Goal: Communication & Community: Answer question/provide support

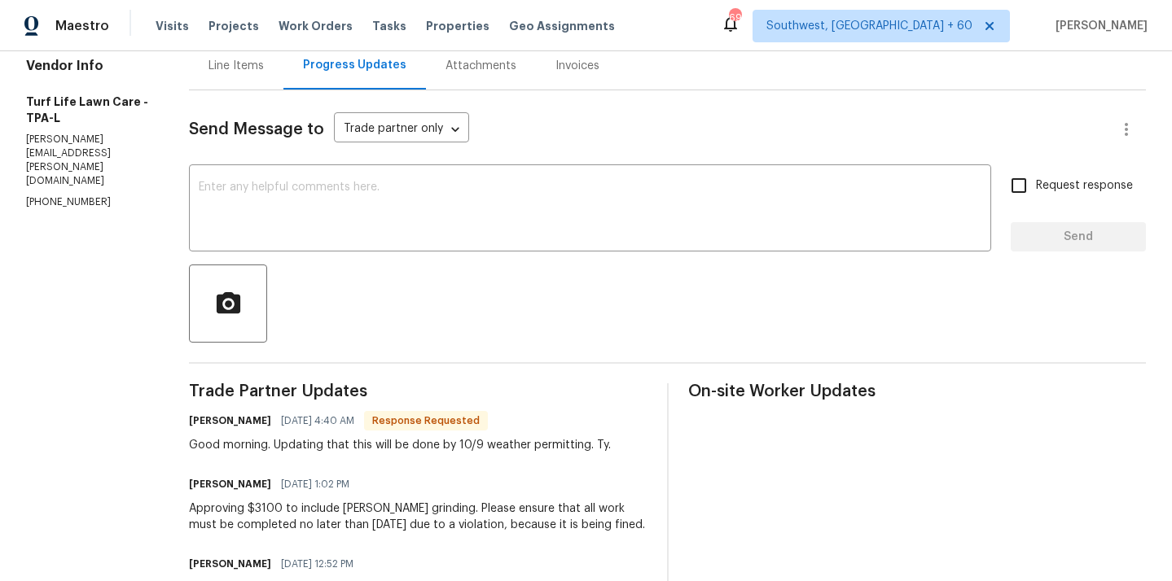
scroll to position [182, 0]
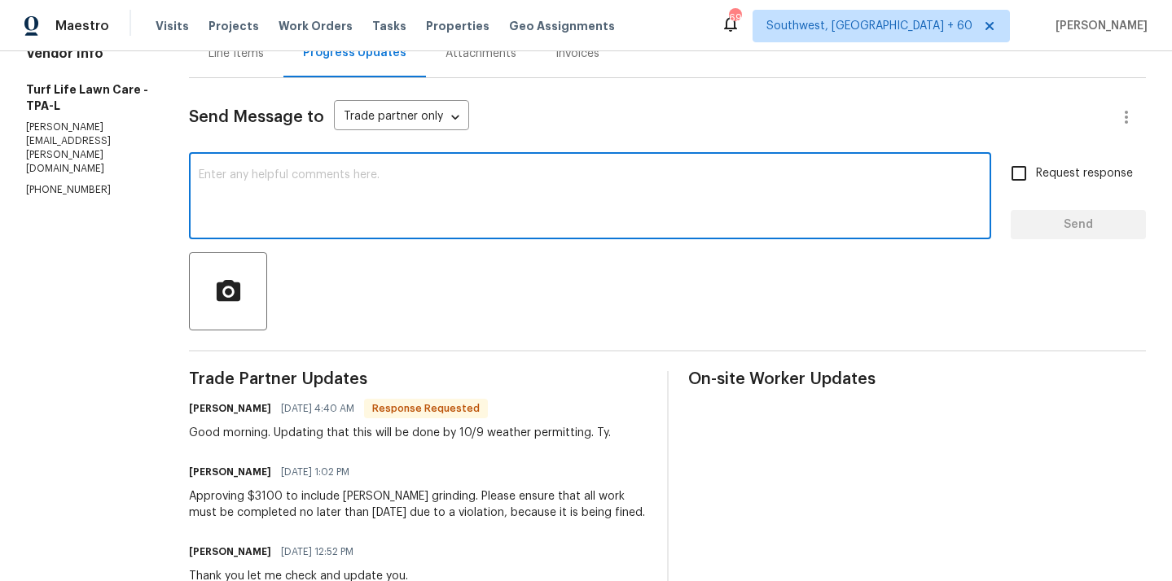
click at [241, 209] on textarea at bounding box center [590, 197] width 782 height 57
type textarea "Thank you kindly complete the work asap."
click at [1027, 171] on input "Request response" at bounding box center [1018, 173] width 34 height 34
checkbox input "true"
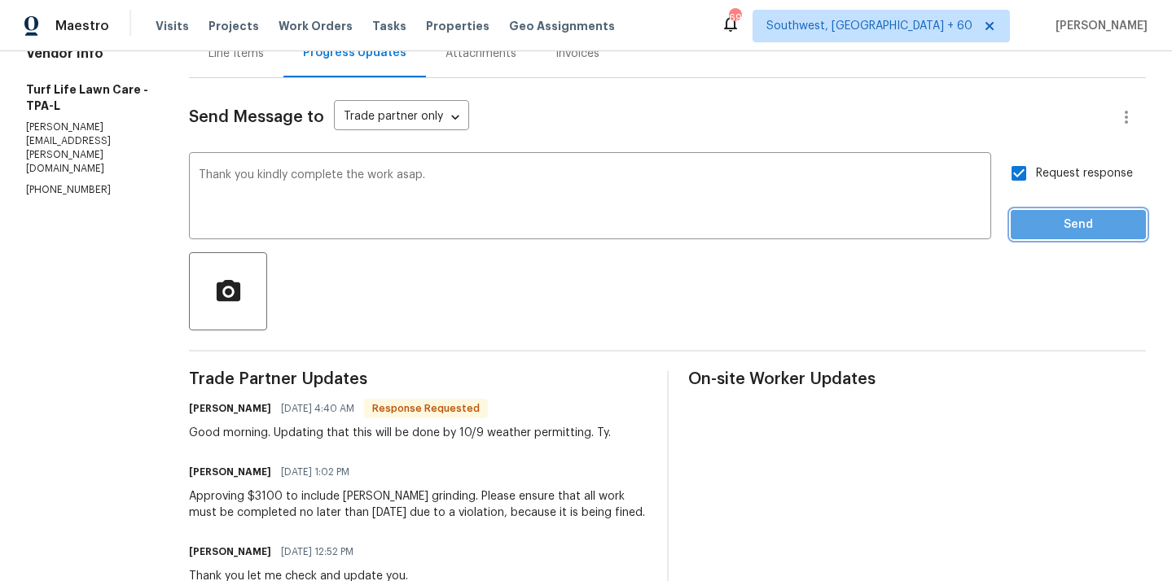
click at [1027, 216] on span "Send" at bounding box center [1077, 225] width 109 height 20
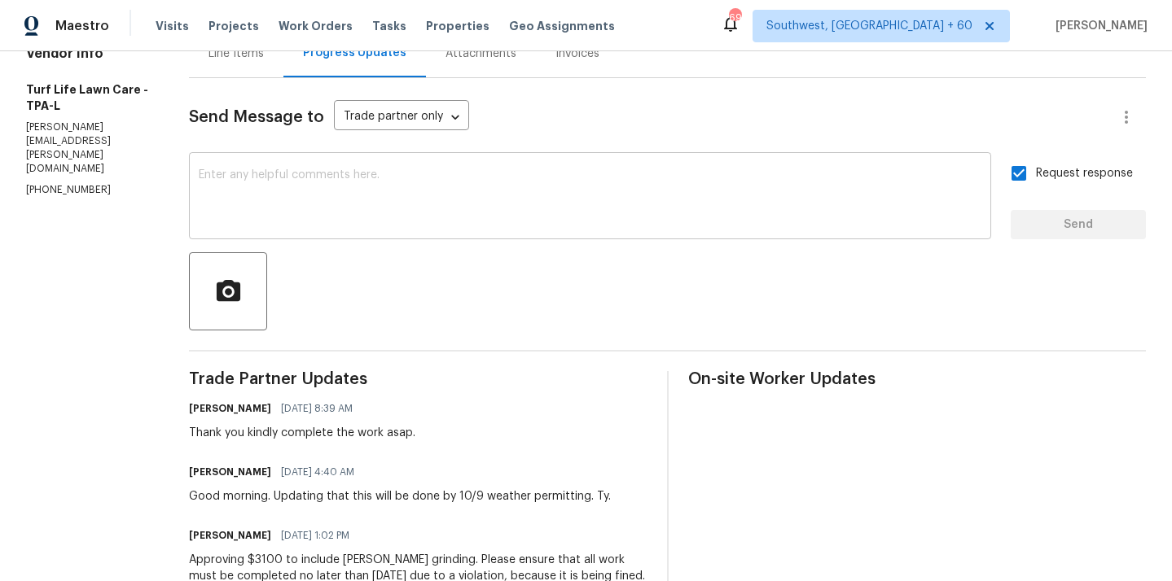
click at [479, 230] on div "x ​" at bounding box center [590, 197] width 802 height 83
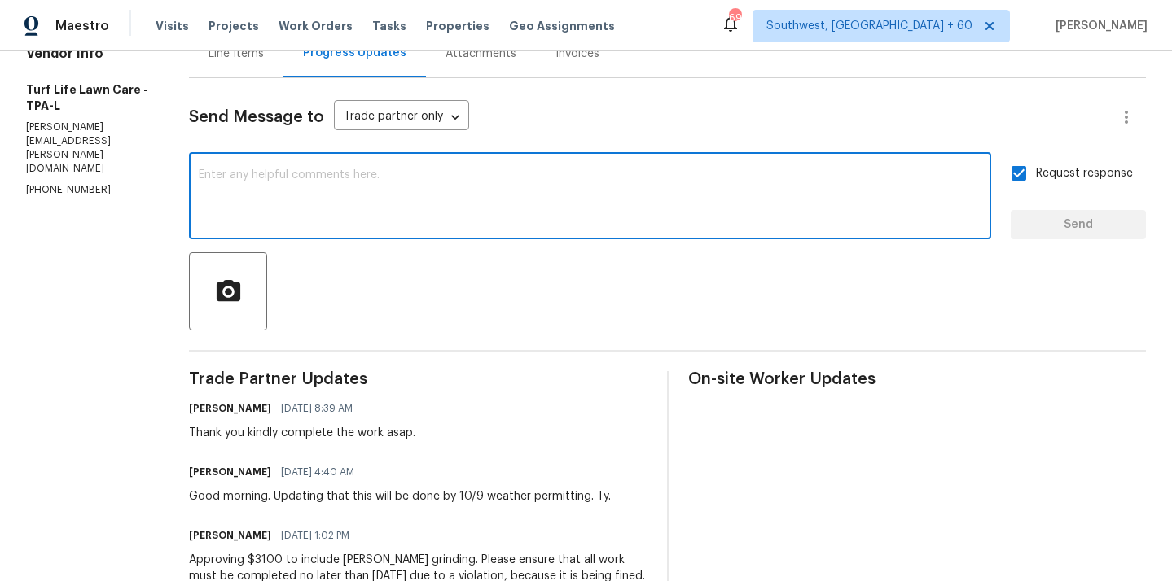
click at [247, 198] on textarea at bounding box center [590, 197] width 782 height 57
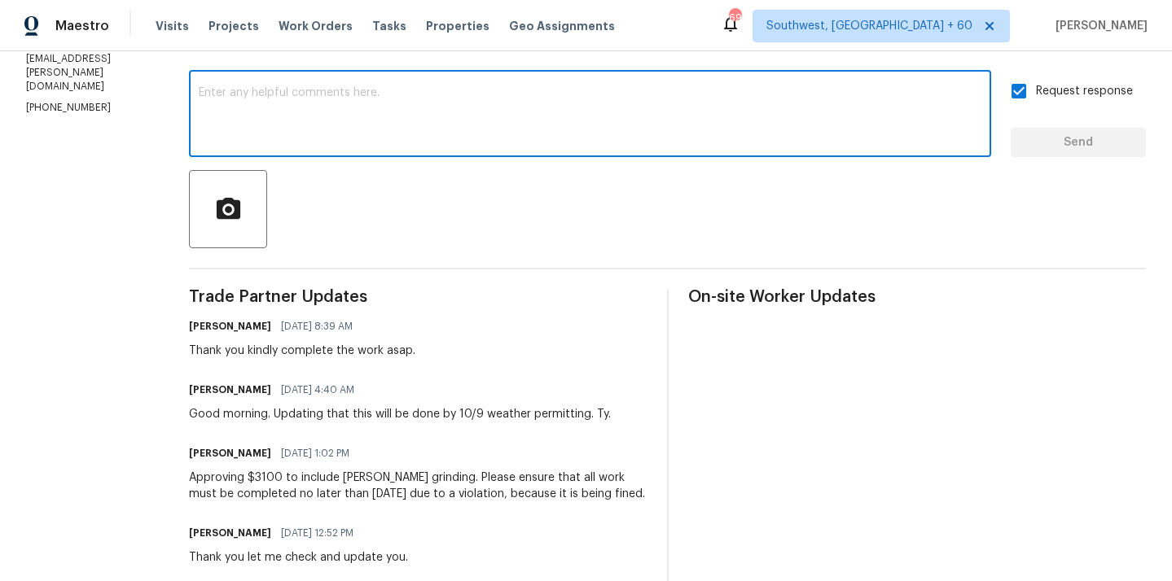
scroll to position [265, 0]
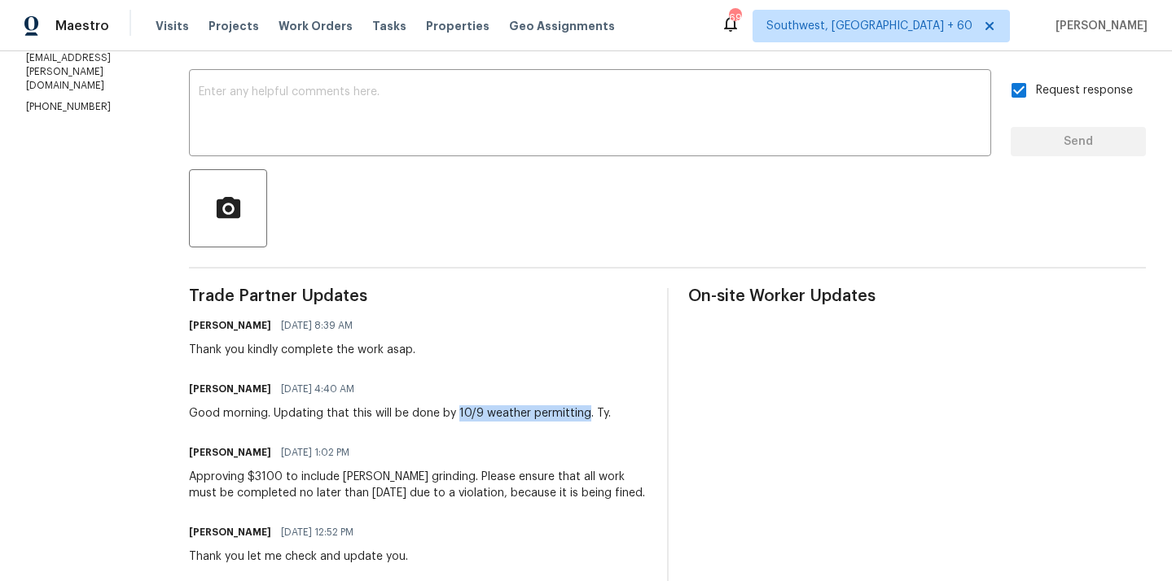
drag, startPoint x: 427, startPoint y: 410, endPoint x: 557, endPoint y: 414, distance: 129.5
click at [557, 414] on div "Good morning. Updating that this will be done by 10/9 weather permitting. Ty." at bounding box center [400, 413] width 422 height 16
copy div "10/9 weather permitting"
